Goal: Task Accomplishment & Management: Complete application form

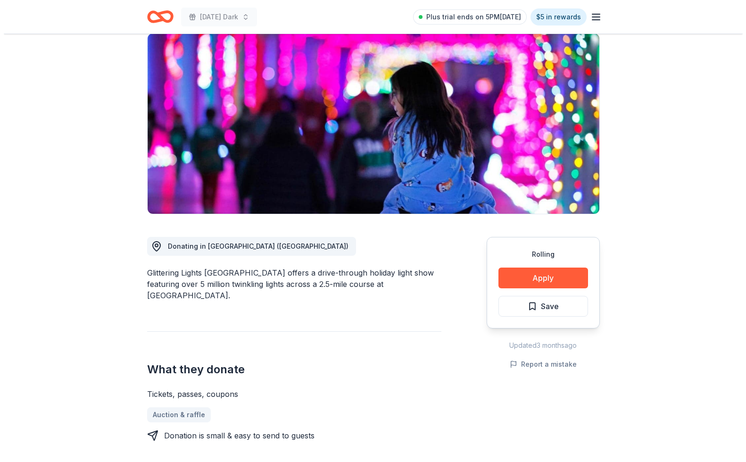
scroll to position [77, 0]
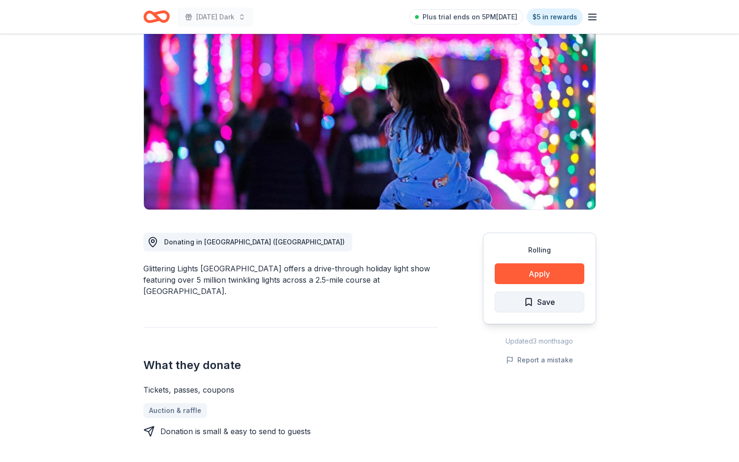
click at [529, 301] on span "Save" at bounding box center [539, 302] width 31 height 12
click at [541, 275] on button "Apply" at bounding box center [540, 273] width 90 height 21
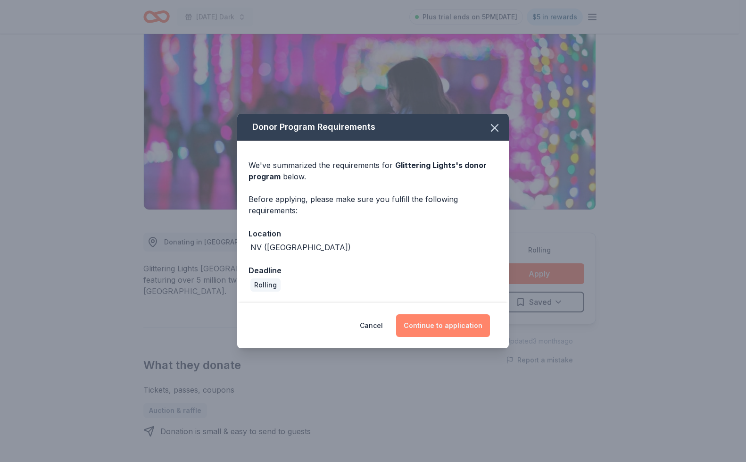
click at [418, 324] on button "Continue to application" at bounding box center [443, 325] width 94 height 23
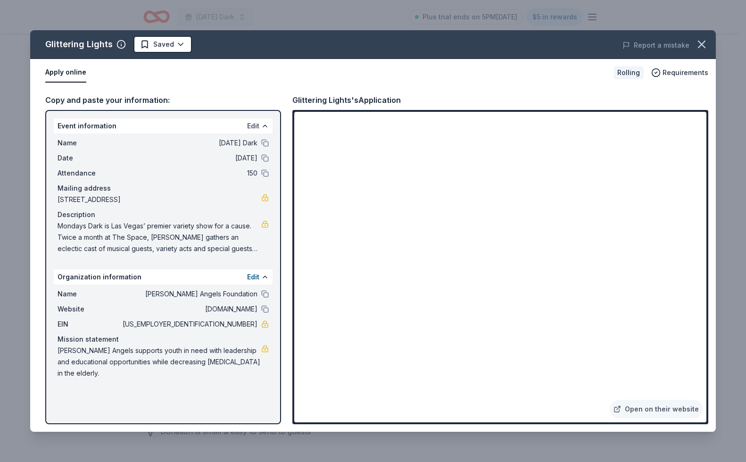
click at [255, 128] on button "Edit" at bounding box center [253, 125] width 12 height 11
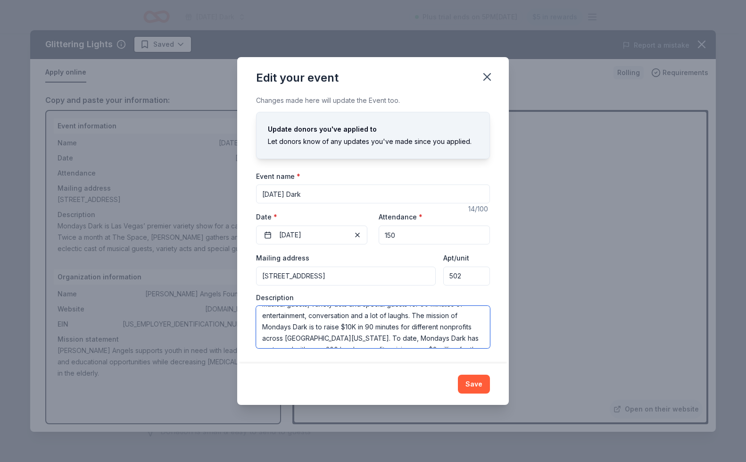
scroll to position [45, 0]
drag, startPoint x: 263, startPoint y: 315, endPoint x: 488, endPoint y: 363, distance: 230.0
click at [488, 363] on div "Edit your event Changes made here will update the Event too. Update donors you'…" at bounding box center [373, 231] width 272 height 348
paste textarea "Kinsella Angels is honored to be the featured charity for the upcoming Mondays …"
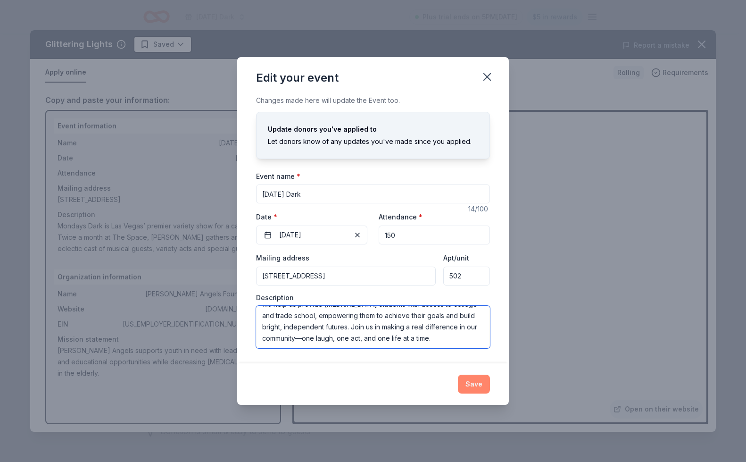
type textarea "Kinsella Angels is honored to be the featured charity for the upcoming Mondays …"
click at [471, 384] on button "Save" at bounding box center [474, 383] width 32 height 19
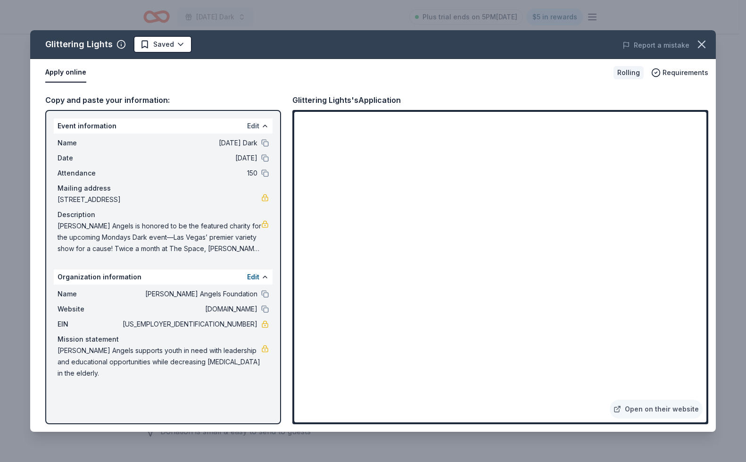
click at [254, 125] on button "Edit" at bounding box center [253, 125] width 12 height 11
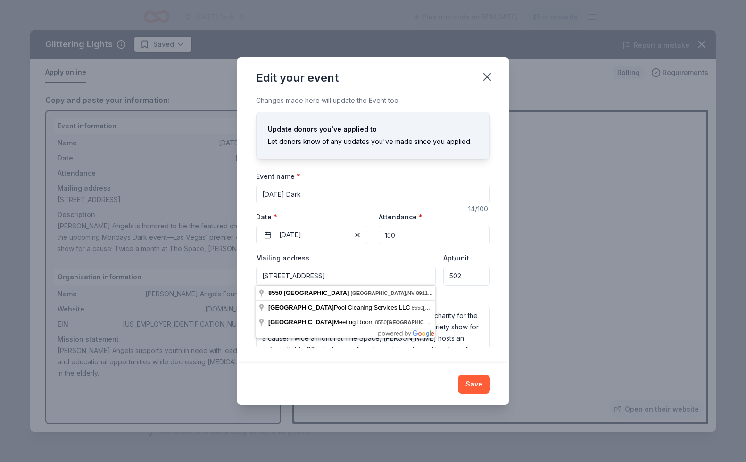
drag, startPoint x: 424, startPoint y: 276, endPoint x: 236, endPoint y: 275, distance: 188.7
click at [236, 275] on div "Edit your event Changes made here will update the Event too. Update donors you'…" at bounding box center [373, 231] width 746 height 462
paste input "The Space, 3460 Cavaretta Ct, Las Vegas, NV 89103"
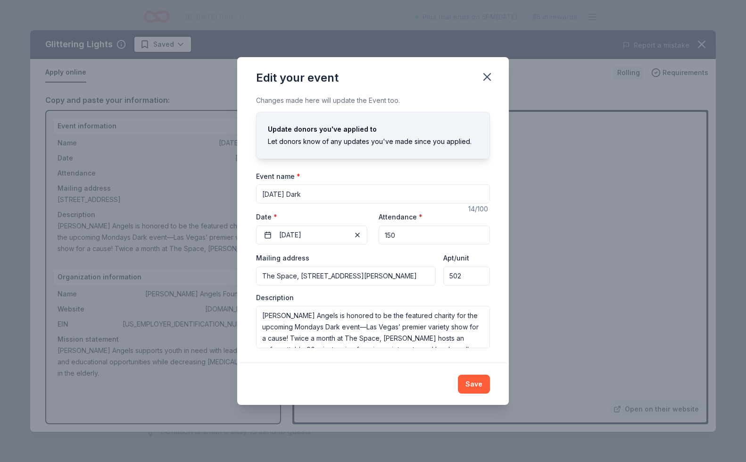
type input "3460 Cavaretta Court, Las Vegas, NV, 89103"
click at [467, 279] on input "502" at bounding box center [466, 275] width 47 height 19
type input "5"
click at [477, 383] on button "Save" at bounding box center [474, 383] width 32 height 19
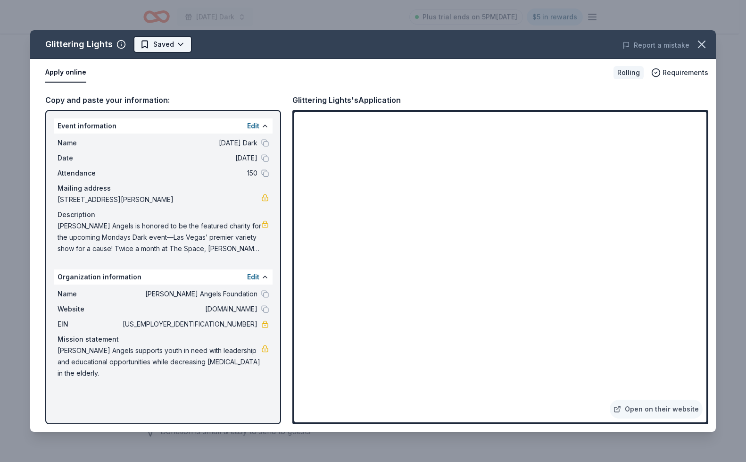
click at [169, 45] on html "Monday's Dark Plus trial ends on 5PM, 9/2 $5 in rewards Rolling Share Glitterin…" at bounding box center [373, 154] width 746 height 462
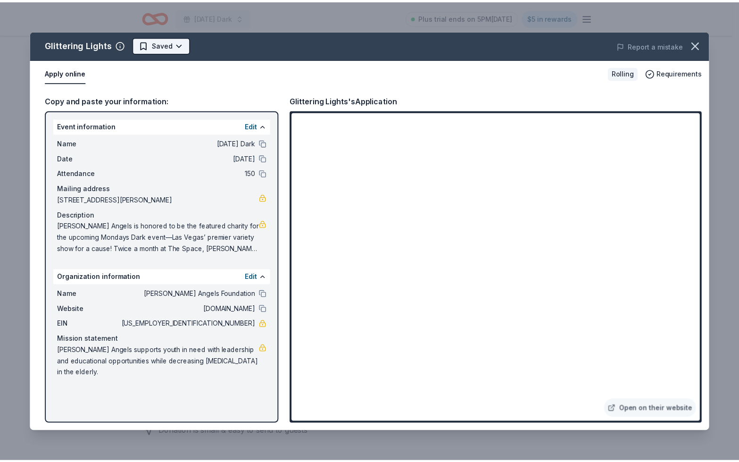
scroll to position [0, 0]
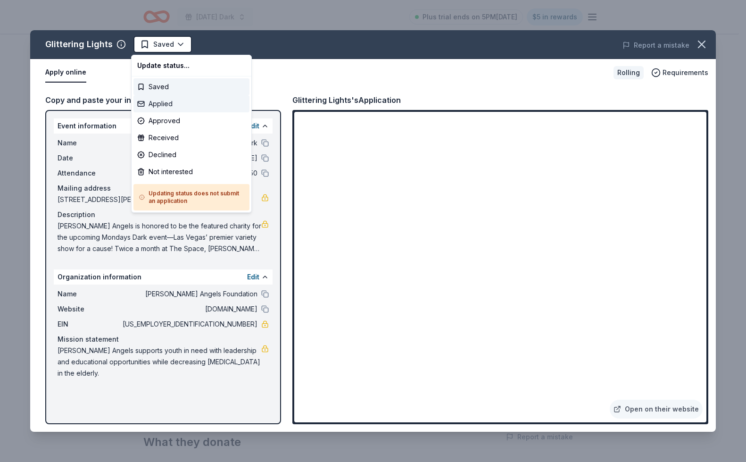
click at [158, 105] on div "Applied" at bounding box center [191, 103] width 116 height 17
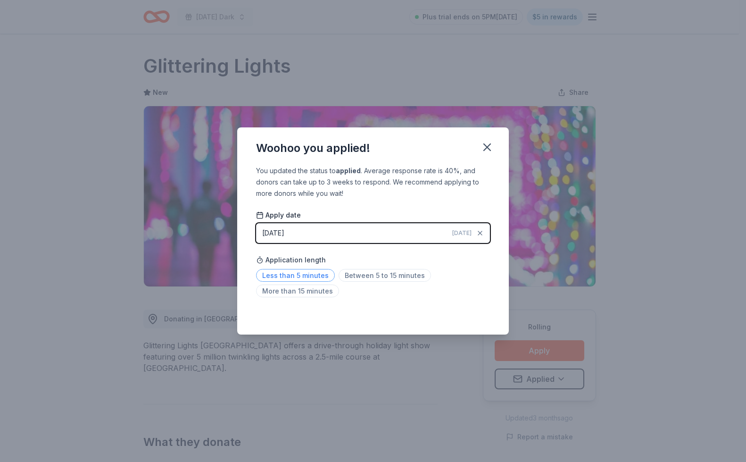
click at [318, 276] on span "Less than 5 minutes" at bounding box center [295, 275] width 79 height 13
click at [485, 146] on icon "button" at bounding box center [487, 147] width 7 height 7
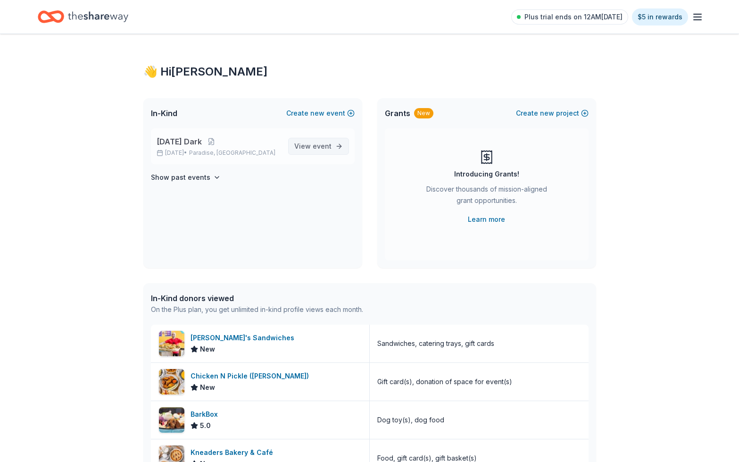
click at [308, 150] on span "View event" at bounding box center [312, 146] width 37 height 11
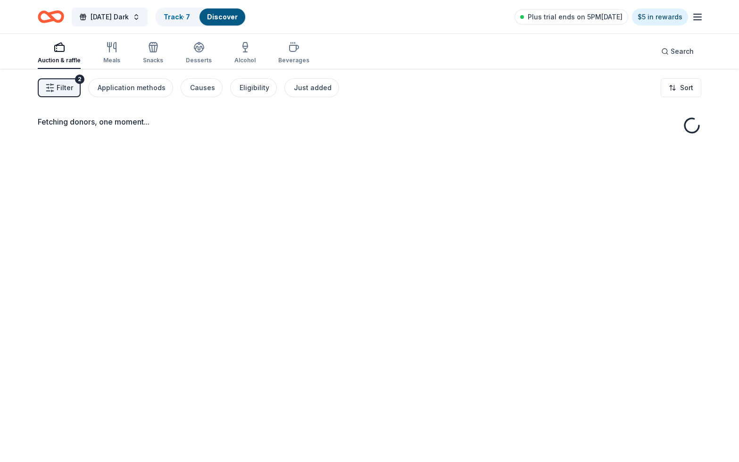
click at [63, 88] on span "Filter" at bounding box center [65, 87] width 17 height 11
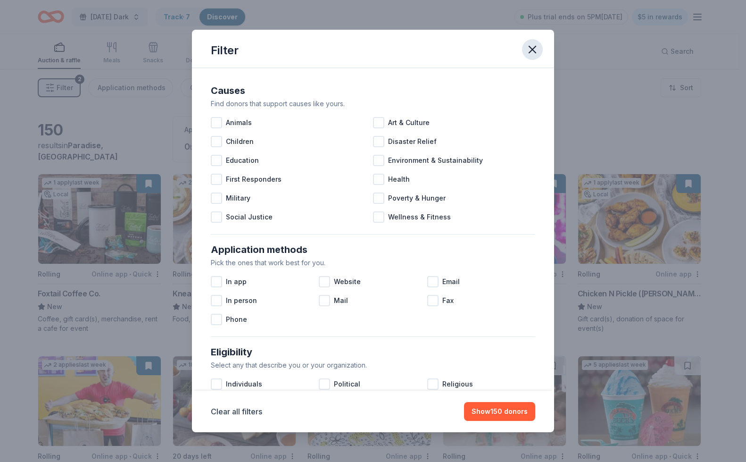
click at [532, 49] on icon "button" at bounding box center [532, 49] width 7 height 7
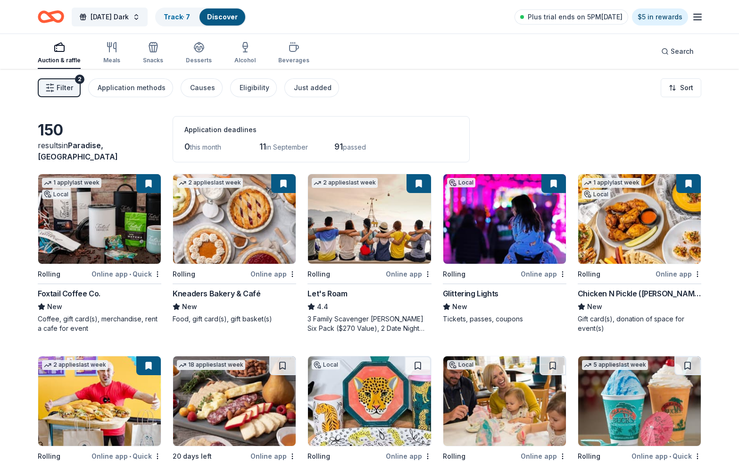
click at [153, 185] on button at bounding box center [148, 183] width 25 height 19
click at [143, 183] on button at bounding box center [148, 183] width 25 height 19
click at [422, 184] on button at bounding box center [419, 183] width 25 height 19
click at [148, 20] on button "[DATE] Dark" at bounding box center [110, 17] width 76 height 19
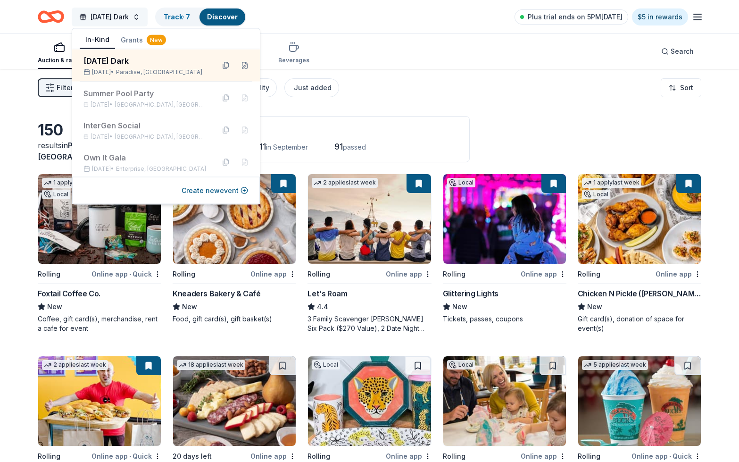
click at [148, 20] on button "[DATE] Dark" at bounding box center [110, 17] width 76 height 19
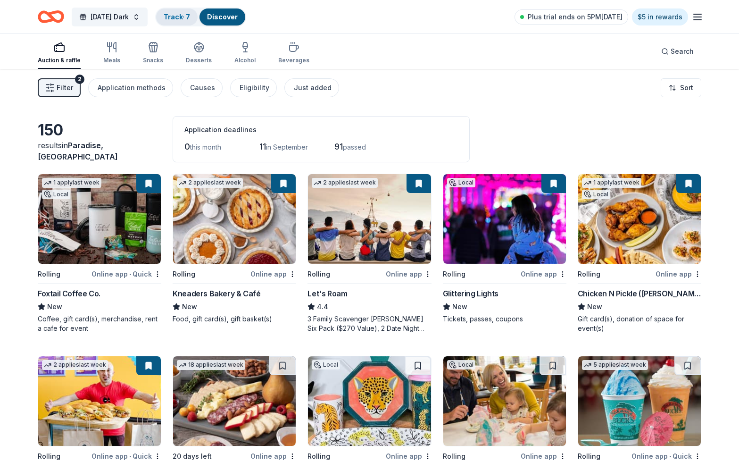
click at [190, 18] on link "Track · 7" at bounding box center [177, 17] width 26 height 8
click at [187, 17] on link "Track · 7" at bounding box center [177, 17] width 26 height 8
click at [193, 11] on div "Track · 7" at bounding box center [177, 16] width 42 height 17
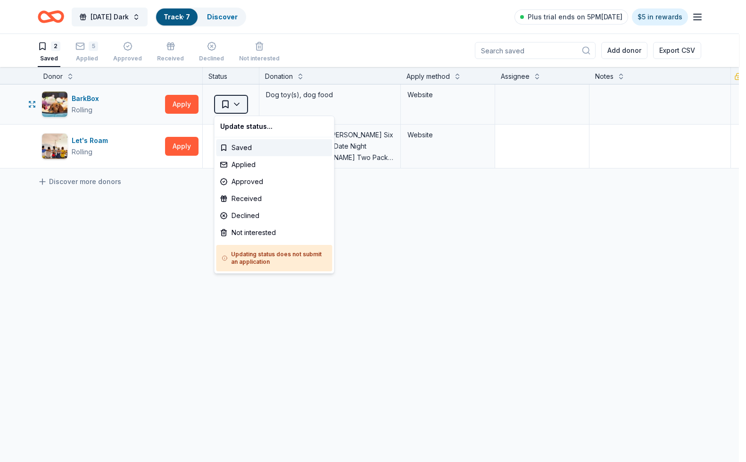
click at [239, 104] on html "[DATE] Dark Track · 7 Discover Plus trial ends on 5PM[DATE] $5 in rewards 2 Sav…" at bounding box center [373, 231] width 746 height 462
click at [254, 230] on div "Not interested" at bounding box center [274, 232] width 116 height 17
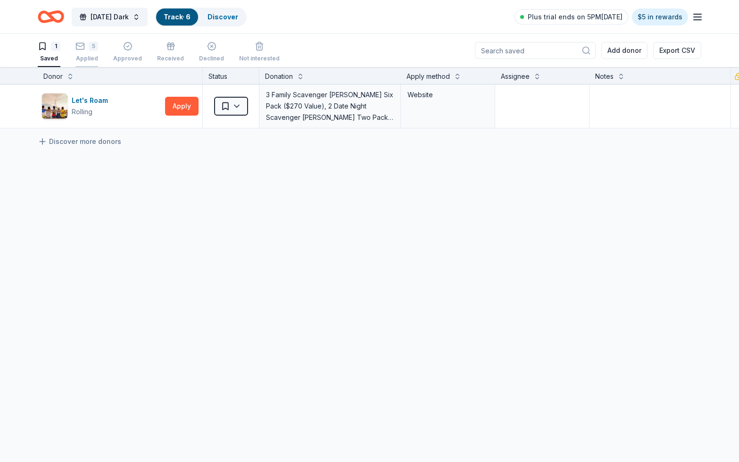
click at [82, 55] on div "Applied" at bounding box center [86, 59] width 23 height 8
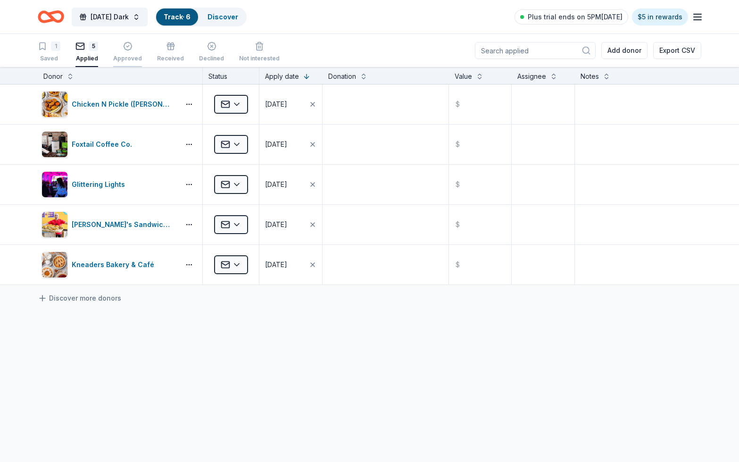
click at [130, 53] on div "Approved" at bounding box center [127, 52] width 29 height 21
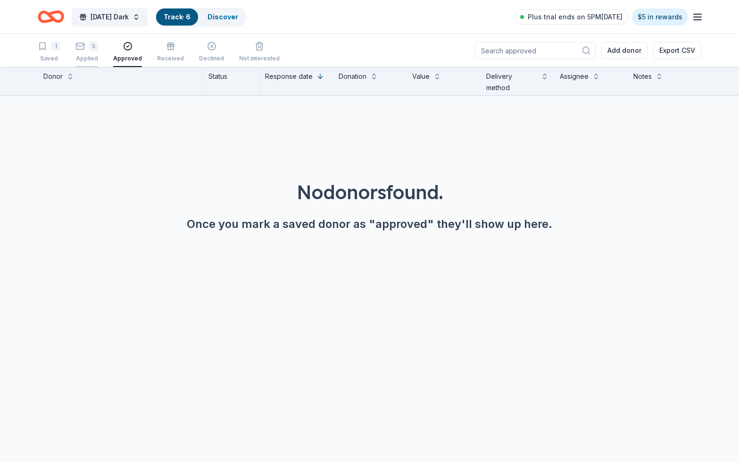
click at [87, 50] on div "5" at bounding box center [86, 46] width 23 height 9
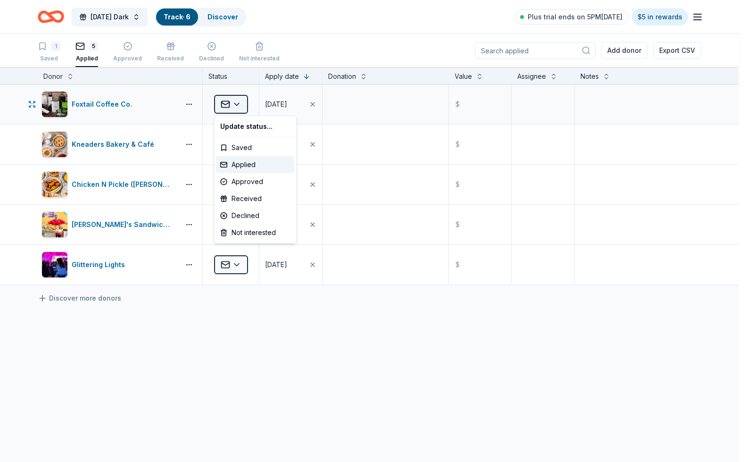
click at [237, 106] on html "[DATE] Dark Track · 6 Discover Plus trial ends on 5PM[DATE] $5 in rewards 1 Sav…" at bounding box center [373, 231] width 746 height 462
click at [343, 33] on html "[DATE] Dark Track · 6 Discover Plus trial ends on 5PM[DATE] $5 in rewards 1 Sav…" at bounding box center [373, 231] width 746 height 462
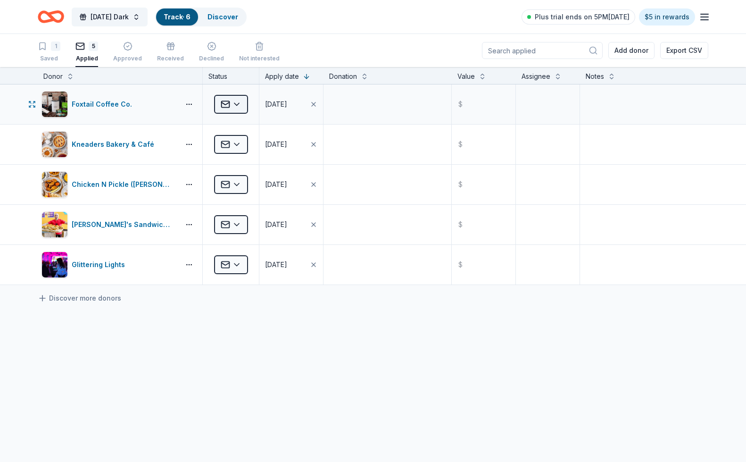
click at [234, 105] on html "[DATE] Dark Track · 6 Discover Plus trial ends on 5PM[DATE] $5 in rewards 1 Sav…" at bounding box center [373, 231] width 746 height 462
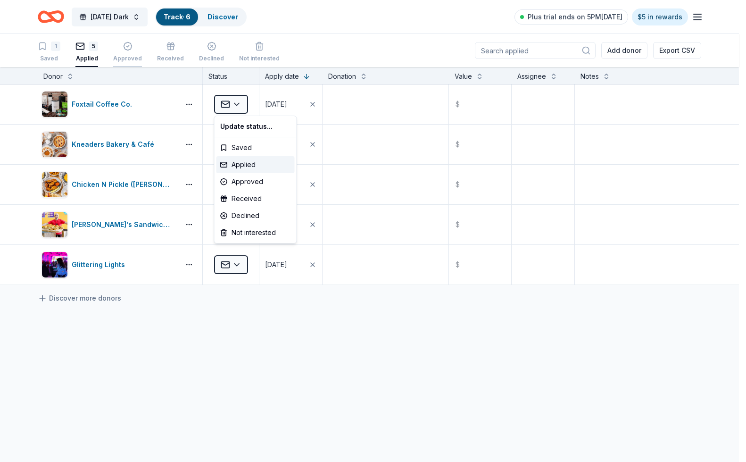
click at [133, 51] on html "[DATE] Dark Track · 6 Discover Plus trial ends on 5PM[DATE] $5 in rewards 1 Sav…" at bounding box center [373, 231] width 746 height 462
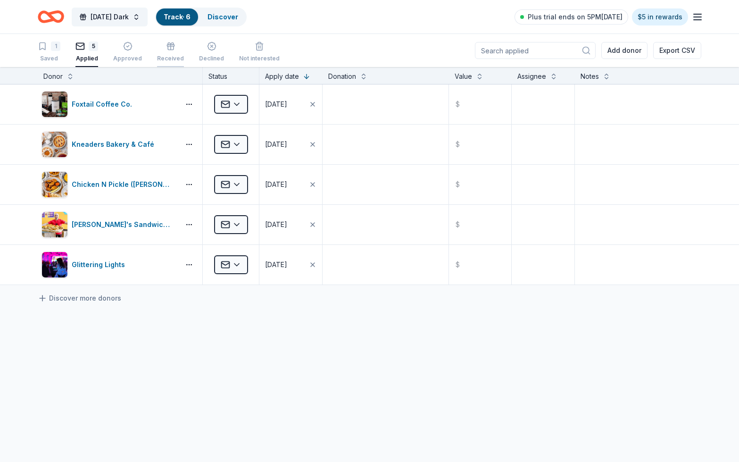
click at [160, 49] on div "button" at bounding box center [170, 46] width 27 height 9
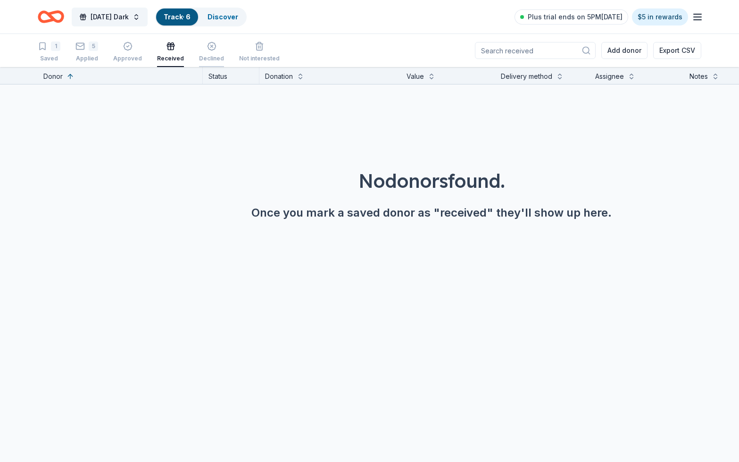
click at [201, 52] on div "Declined" at bounding box center [211, 52] width 25 height 21
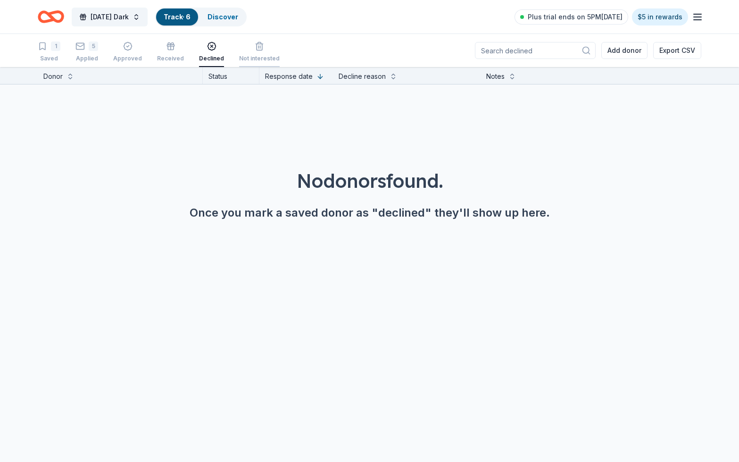
click at [251, 57] on div "Not interested" at bounding box center [259, 59] width 41 height 8
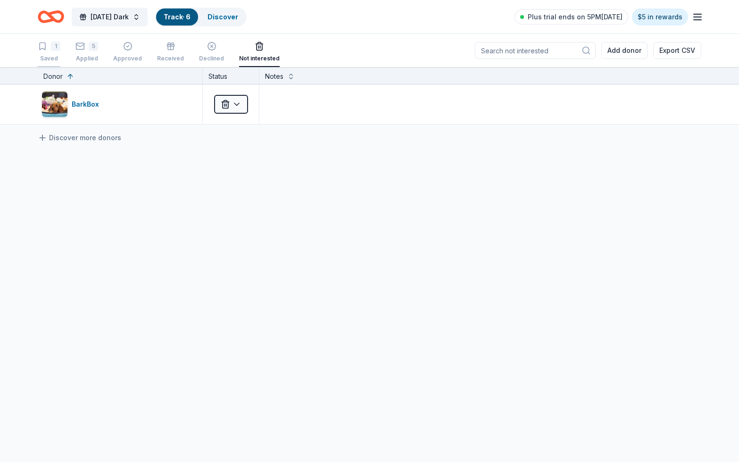
click at [46, 44] on icon "button" at bounding box center [42, 46] width 9 height 9
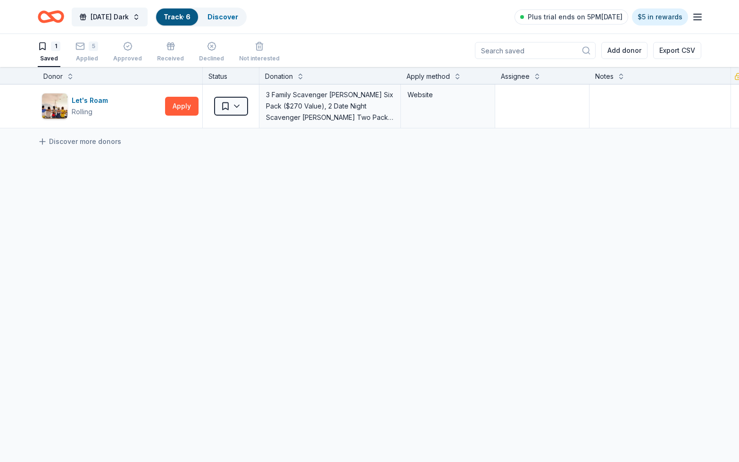
click at [186, 17] on link "Track · 6" at bounding box center [177, 17] width 27 height 8
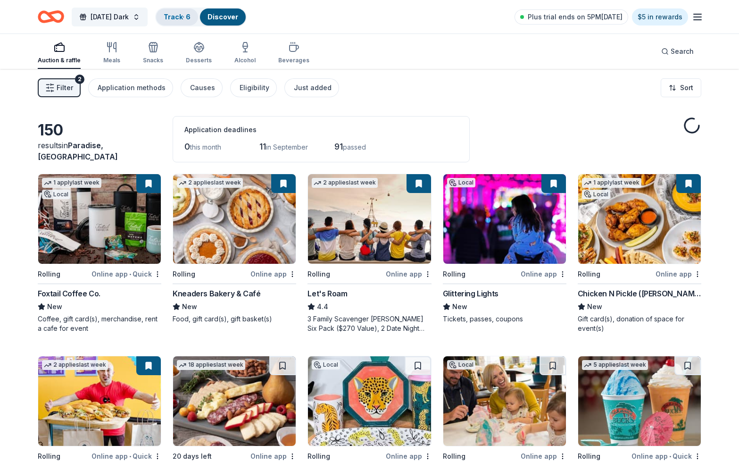
click at [190, 12] on div "Track · 6" at bounding box center [177, 16] width 42 height 17
click at [188, 16] on link "Track · 6" at bounding box center [177, 17] width 27 height 8
click at [189, 16] on link "Track · 6" at bounding box center [177, 17] width 27 height 8
click at [191, 15] on link "Track · 6" at bounding box center [177, 17] width 27 height 8
click at [238, 17] on link "Discover" at bounding box center [223, 17] width 31 height 8
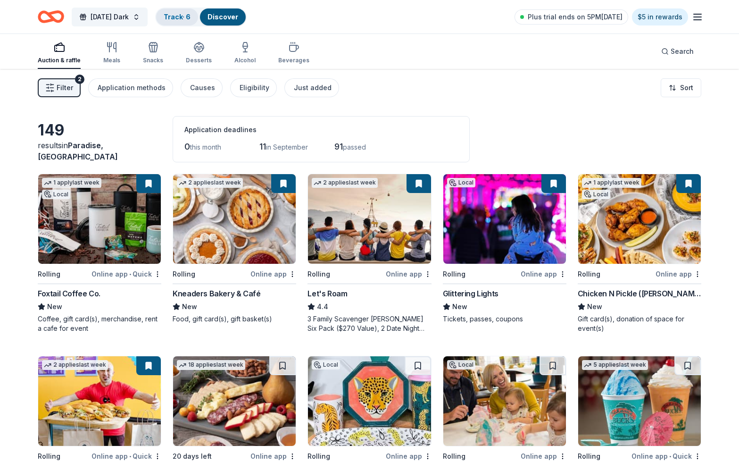
click at [191, 16] on link "Track · 6" at bounding box center [177, 17] width 27 height 8
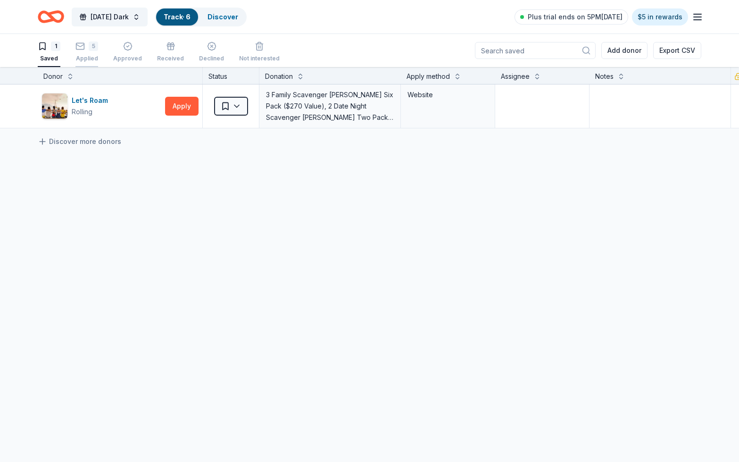
click at [90, 56] on div "Applied" at bounding box center [86, 59] width 23 height 8
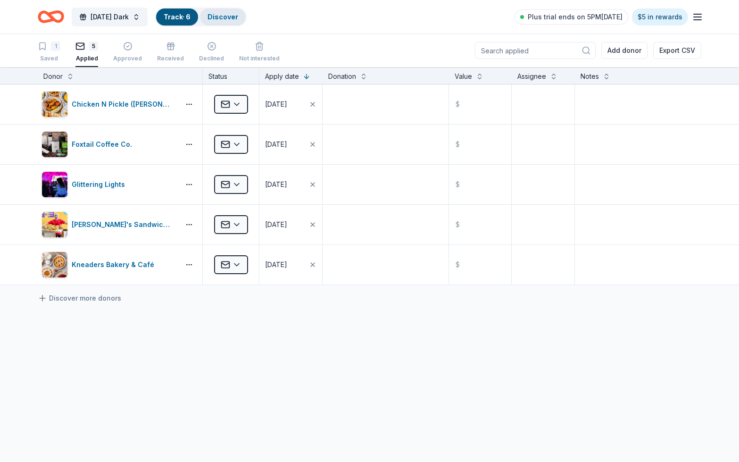
click at [233, 17] on link "Discover" at bounding box center [223, 17] width 31 height 8
